Goal: Information Seeking & Learning: Learn about a topic

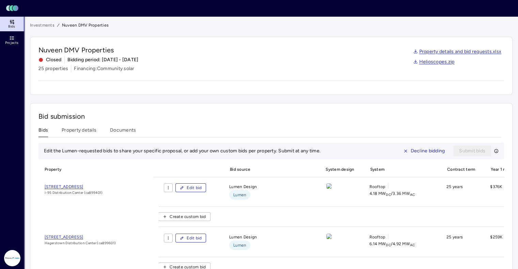
click at [39, 25] on link "Investments" at bounding box center [42, 25] width 25 height 7
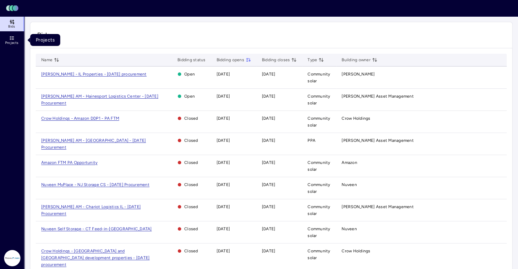
click at [14, 40] on icon at bounding box center [13, 40] width 2 height 0
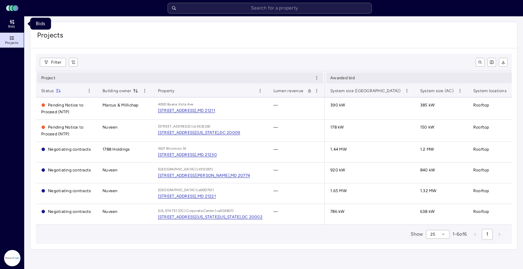
click at [12, 24] on icon at bounding box center [11, 21] width 5 height 5
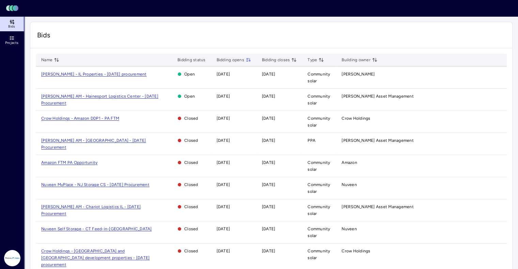
click at [95, 95] on span "[PERSON_NAME] AM - Hainesport Logistics Center - [DATE] Procurement" at bounding box center [99, 100] width 117 height 12
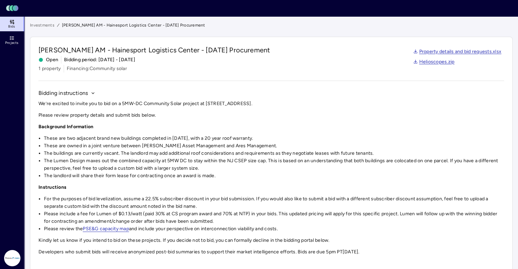
scroll to position [148, 0]
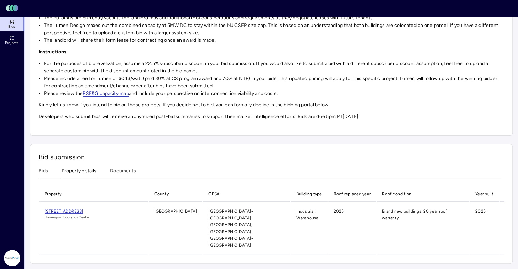
scroll to position [112, 0]
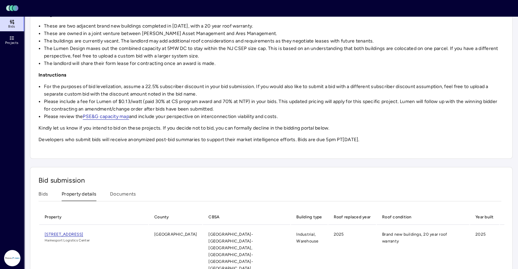
click at [90, 160] on div "Investments [PERSON_NAME] AM - Hainesport Logistics Center - [DATE] Procurement…" at bounding box center [271, 98] width 483 height 378
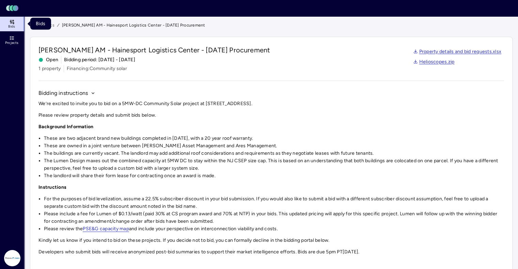
click at [15, 20] on link "Bids" at bounding box center [12, 23] width 25 height 15
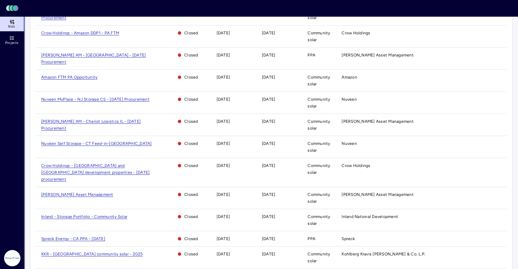
scroll to position [87, 0]
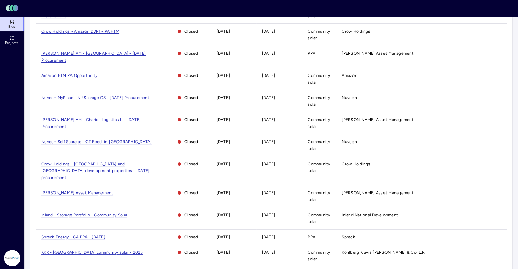
click at [76, 162] on span "Crow Holdings - [GEOGRAPHIC_DATA] and [GEOGRAPHIC_DATA] development properties …" at bounding box center [95, 171] width 108 height 18
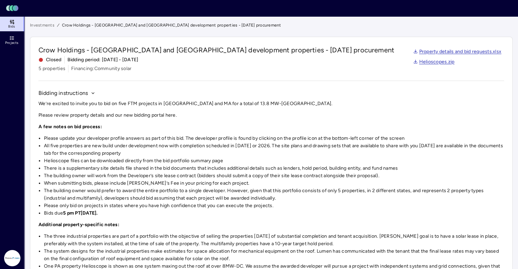
click at [43, 23] on link "Investments" at bounding box center [42, 25] width 25 height 7
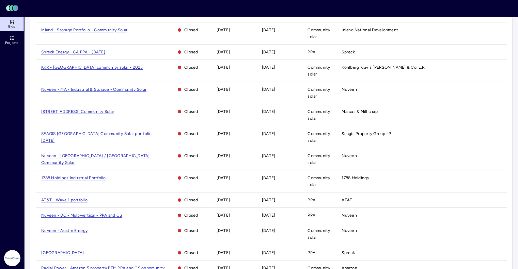
scroll to position [378, 0]
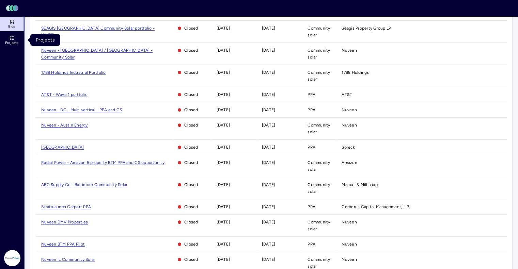
click at [10, 40] on icon at bounding box center [11, 37] width 5 height 5
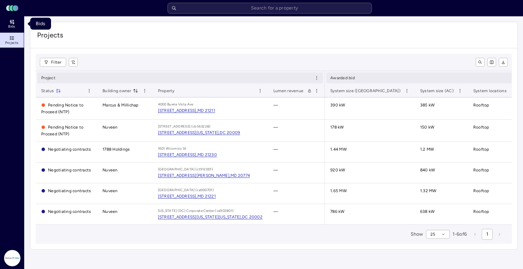
click at [12, 21] on icon at bounding box center [11, 21] width 5 height 5
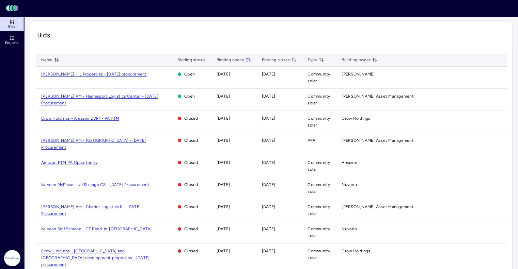
click at [109, 98] on td "[PERSON_NAME] AM - Hainesport Logistics Center - [DATE] Procurement" at bounding box center [104, 100] width 136 height 22
click at [106, 96] on span "[PERSON_NAME] AM - Hainesport Logistics Center - [DATE] Procurement" at bounding box center [99, 100] width 117 height 12
